Goal: Navigation & Orientation: Find specific page/section

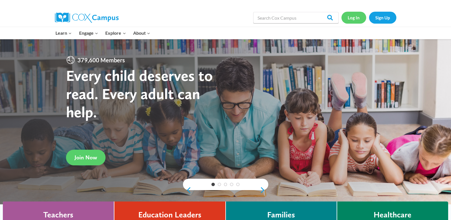
click at [352, 16] on link "Log In" at bounding box center [354, 18] width 25 height 12
click at [352, 17] on link "Log In" at bounding box center [354, 18] width 25 height 12
